Goal: Information Seeking & Learning: Learn about a topic

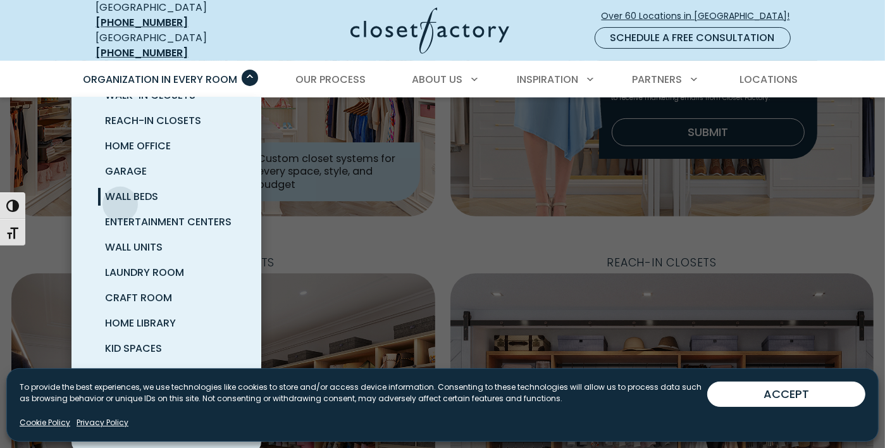
scroll to position [333, 0]
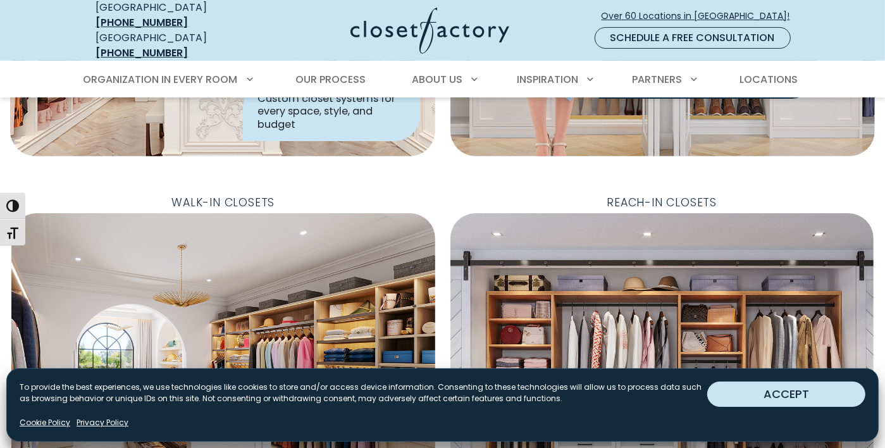
click at [782, 404] on button "ACCEPT" at bounding box center [786, 393] width 158 height 25
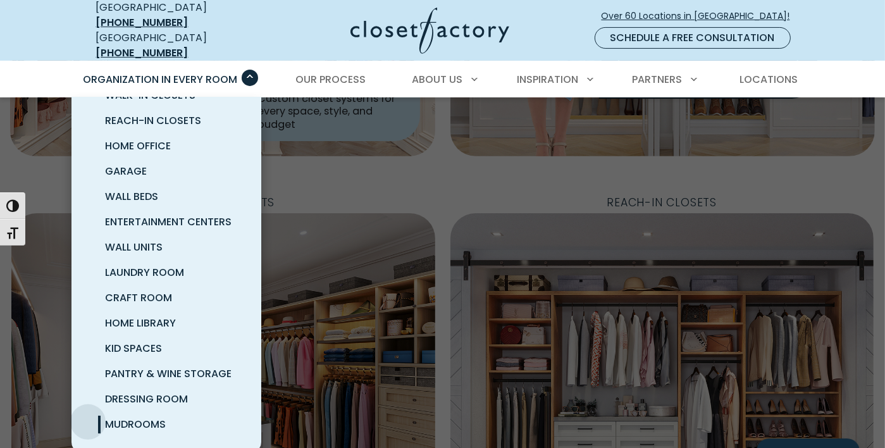
click at [106, 417] on span "Mudrooms" at bounding box center [136, 424] width 61 height 15
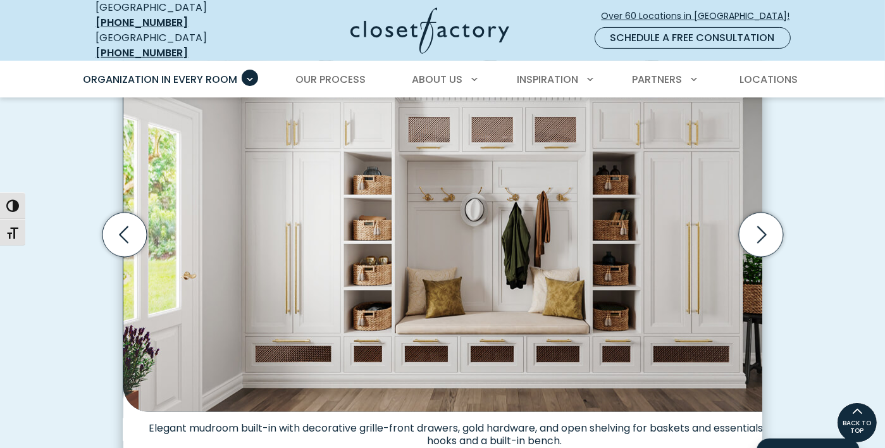
scroll to position [425, 0]
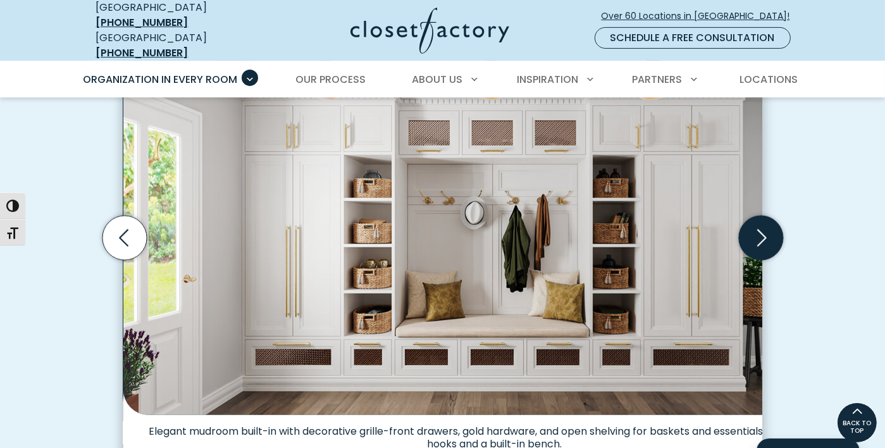
click at [783, 234] on icon "Next slide" at bounding box center [760, 238] width 44 height 44
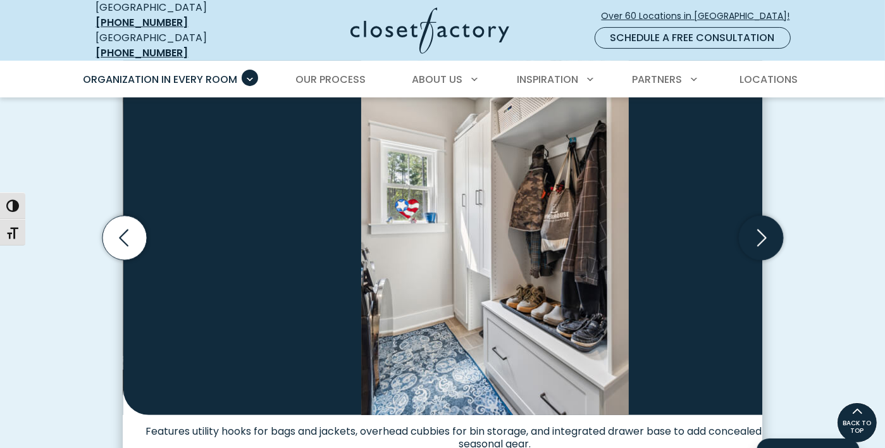
click at [783, 232] on icon "Next slide" at bounding box center [760, 238] width 44 height 44
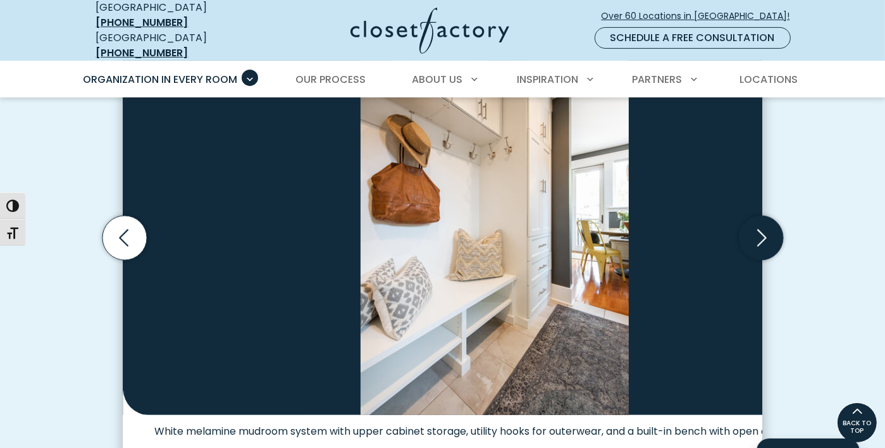
click at [783, 239] on icon "Next slide" at bounding box center [760, 238] width 44 height 44
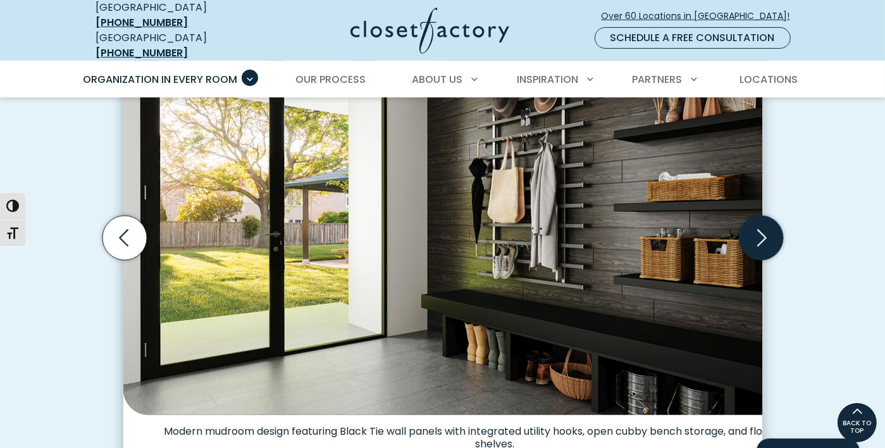
click at [783, 239] on icon "Next slide" at bounding box center [760, 238] width 44 height 44
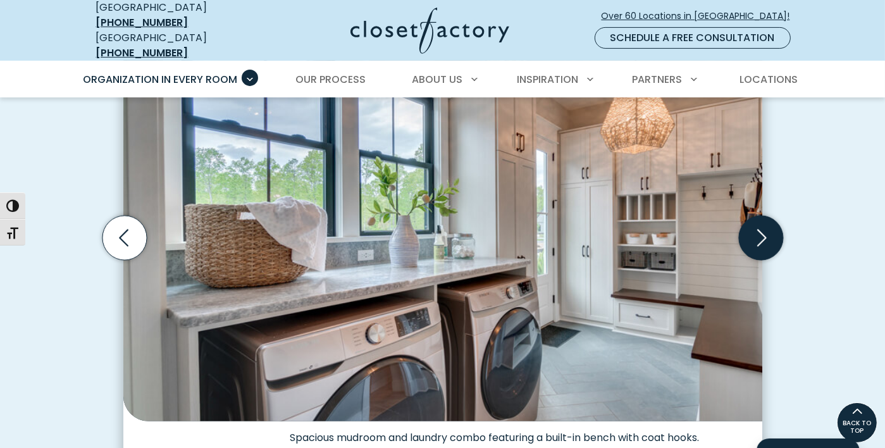
click at [783, 232] on icon "Next slide" at bounding box center [760, 238] width 44 height 44
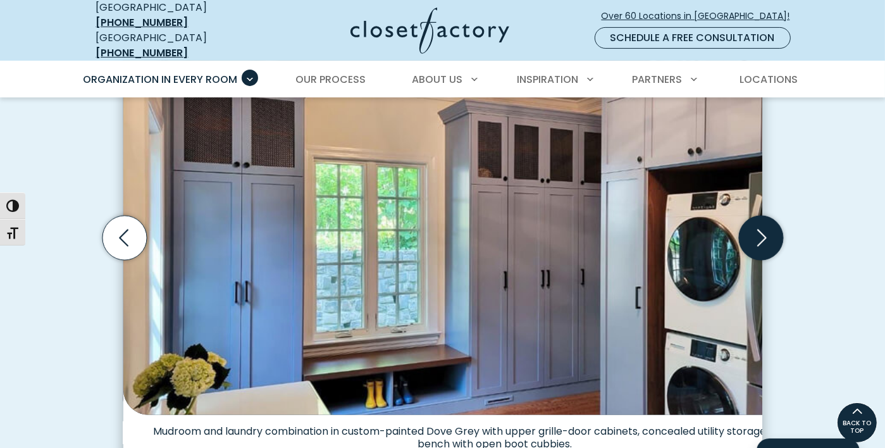
click at [783, 232] on icon "Next slide" at bounding box center [760, 238] width 44 height 44
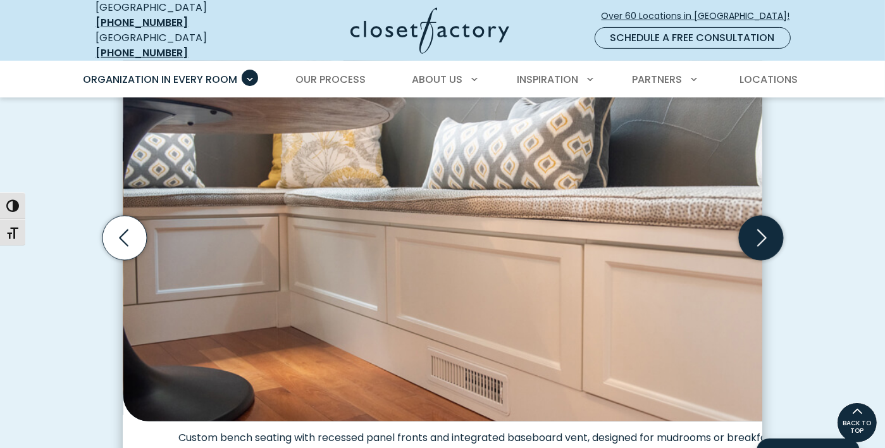
click at [783, 225] on icon "Next slide" at bounding box center [760, 238] width 44 height 44
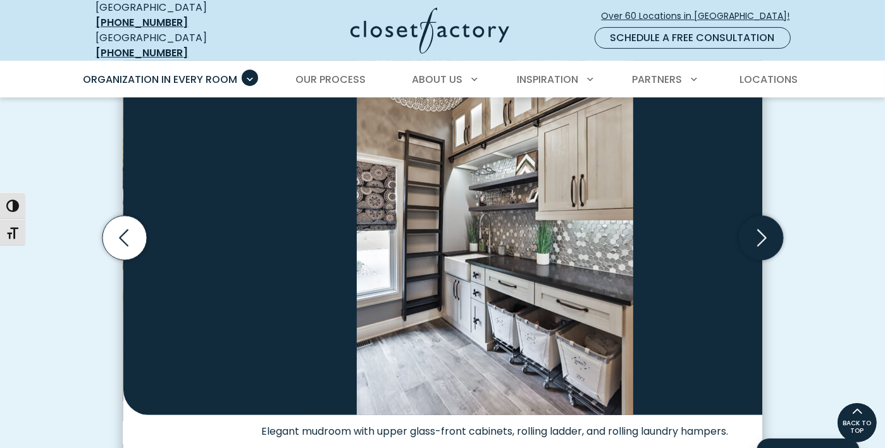
click at [783, 225] on icon "Next slide" at bounding box center [760, 238] width 44 height 44
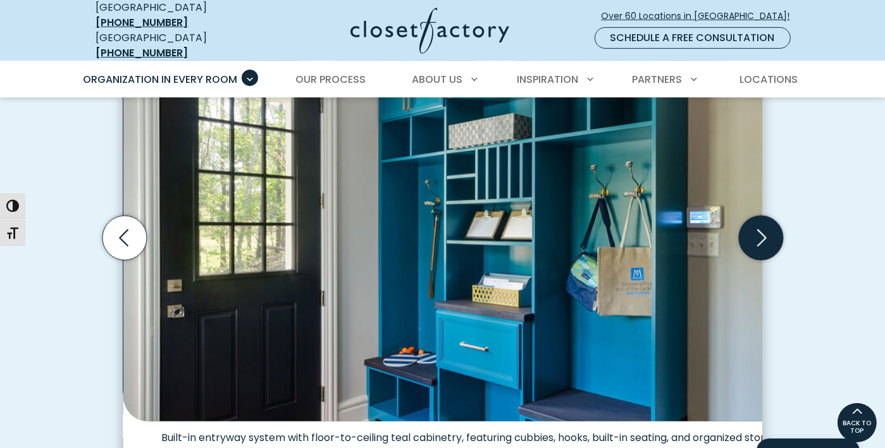
click at [783, 225] on icon "Next slide" at bounding box center [760, 238] width 44 height 44
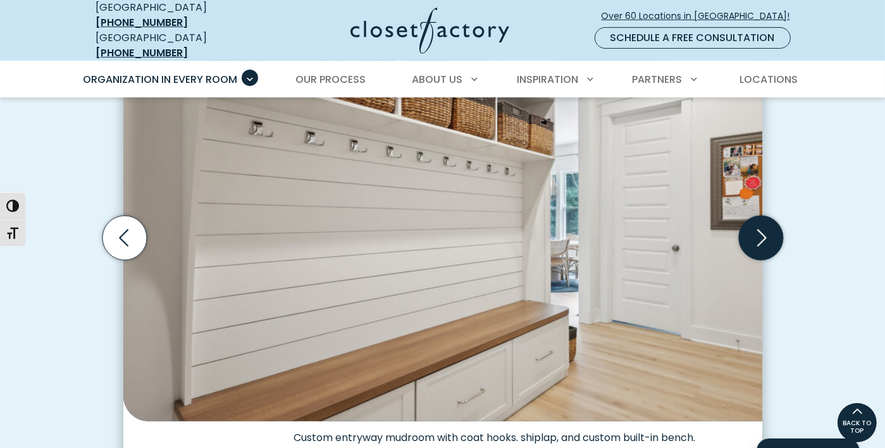
click at [783, 218] on icon "Next slide" at bounding box center [760, 238] width 44 height 44
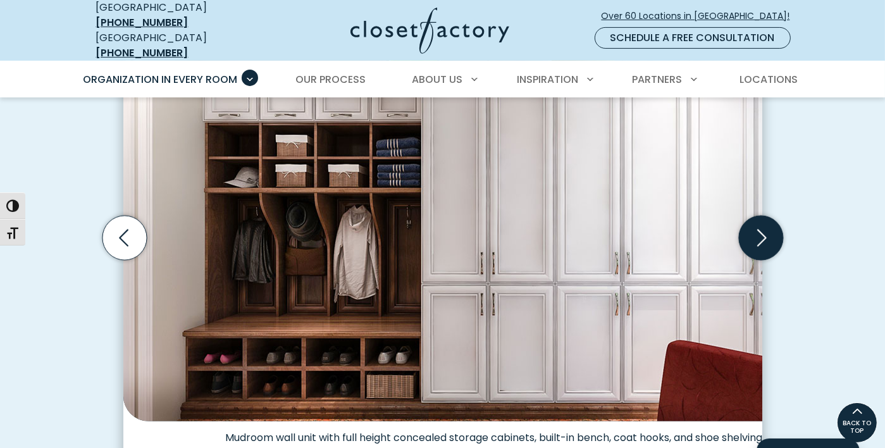
click at [783, 228] on icon "Next slide" at bounding box center [760, 238] width 44 height 44
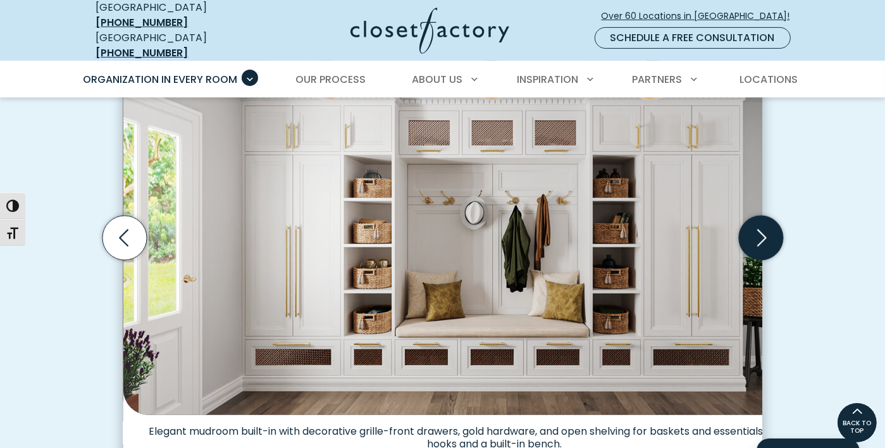
click at [783, 228] on icon "Next slide" at bounding box center [760, 238] width 44 height 44
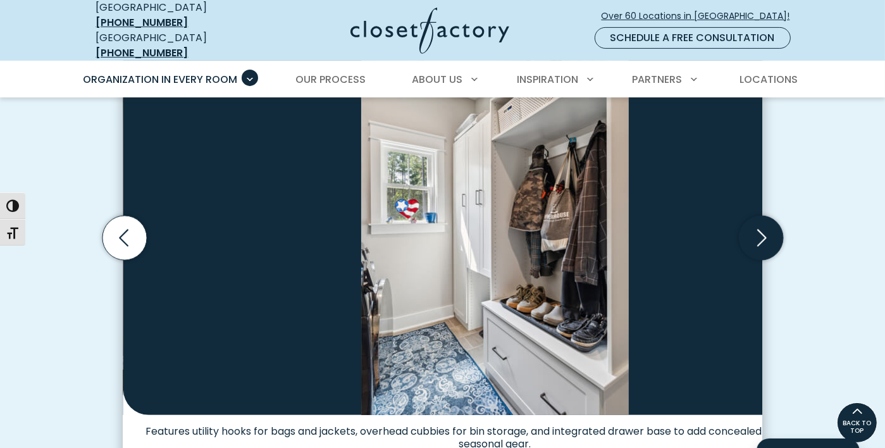
click at [783, 228] on icon "Next slide" at bounding box center [760, 238] width 44 height 44
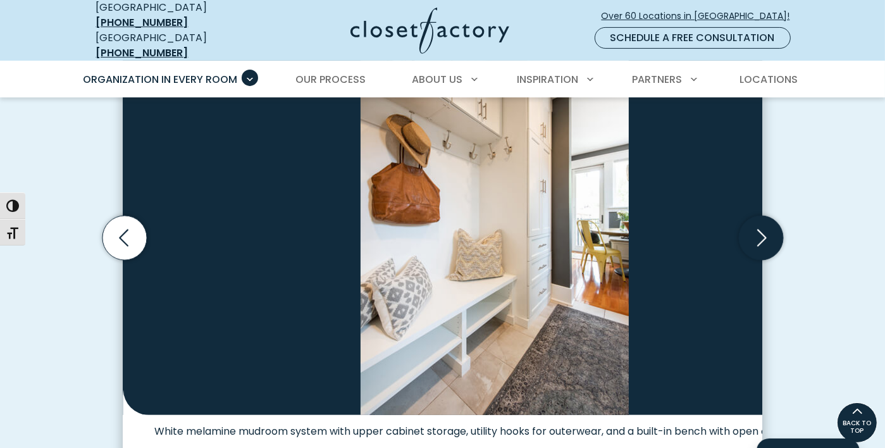
click at [783, 228] on icon "Next slide" at bounding box center [760, 238] width 44 height 44
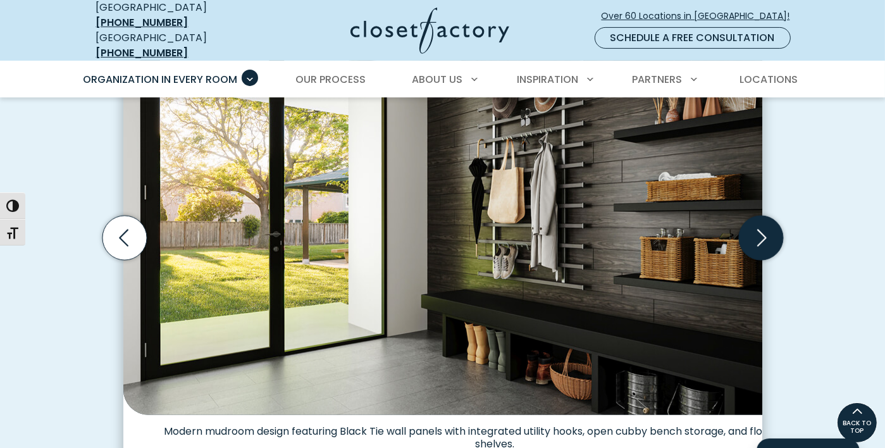
click at [783, 228] on icon "Next slide" at bounding box center [760, 238] width 44 height 44
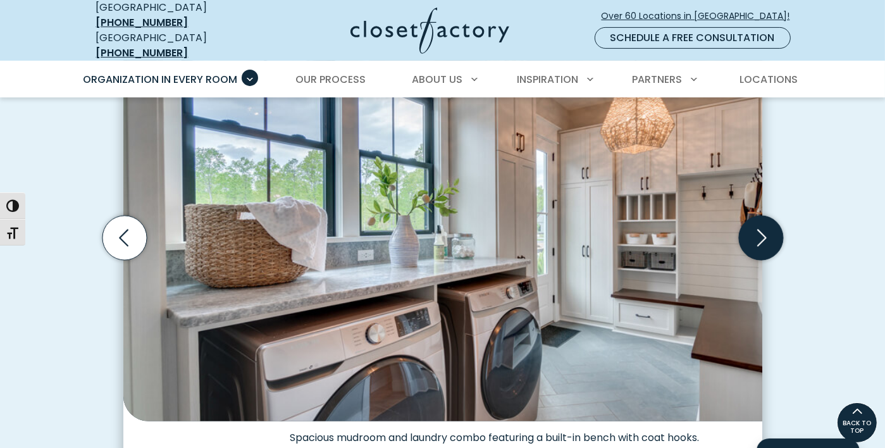
click at [783, 228] on icon "Next slide" at bounding box center [760, 238] width 44 height 44
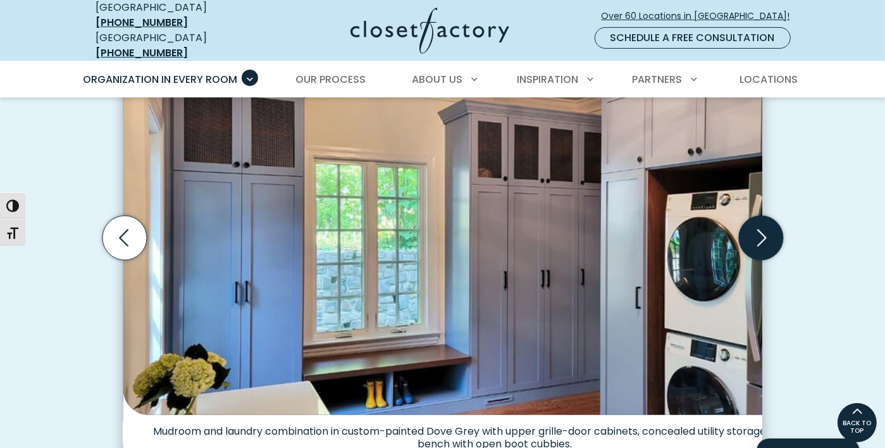
click at [783, 228] on icon "Next slide" at bounding box center [760, 238] width 44 height 44
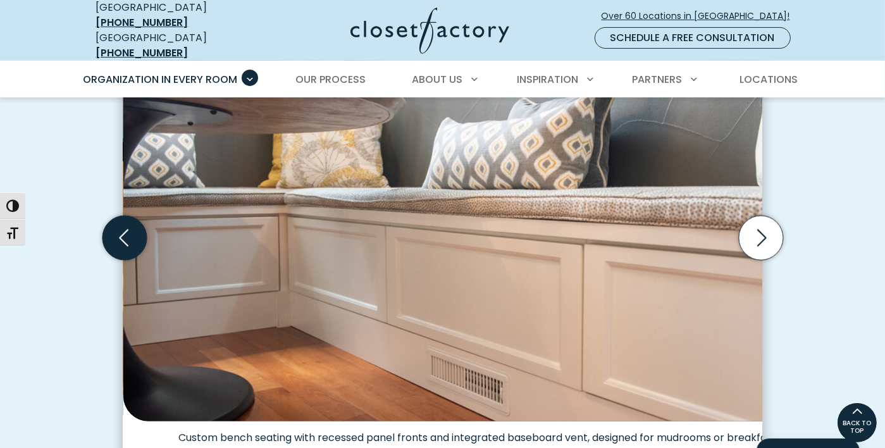
click at [102, 235] on icon "Previous slide" at bounding box center [124, 238] width 44 height 44
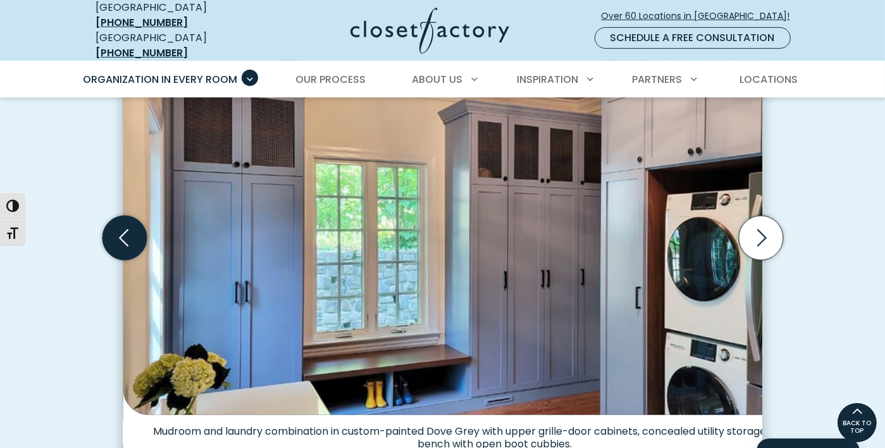
click at [102, 235] on icon "Previous slide" at bounding box center [124, 238] width 44 height 44
